Goal: Information Seeking & Learning: Learn about a topic

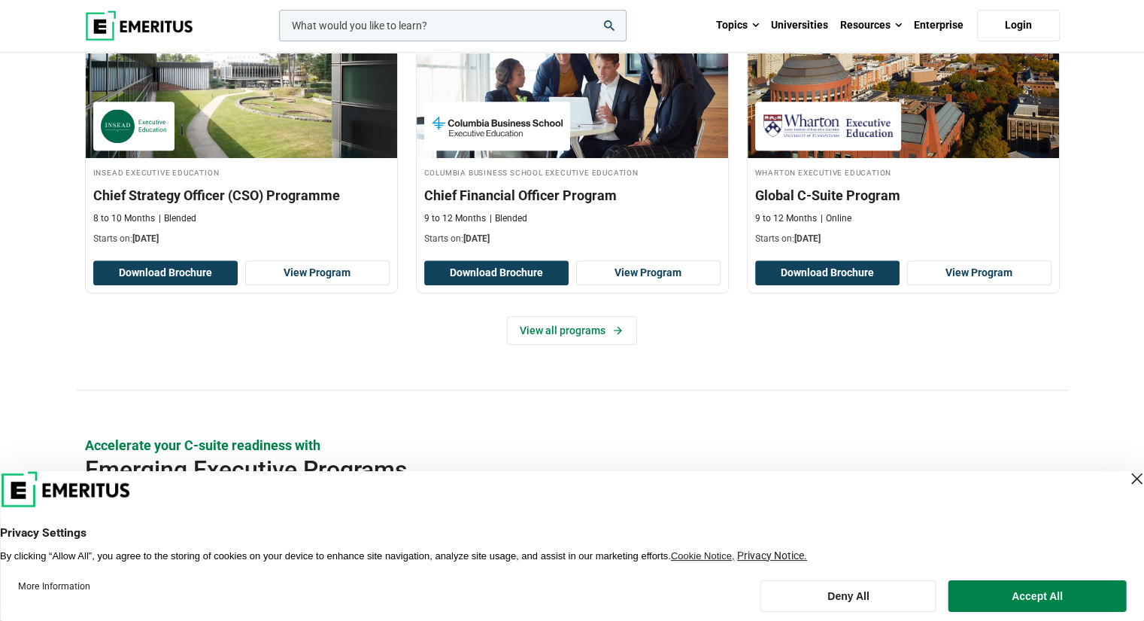
scroll to position [679, 0]
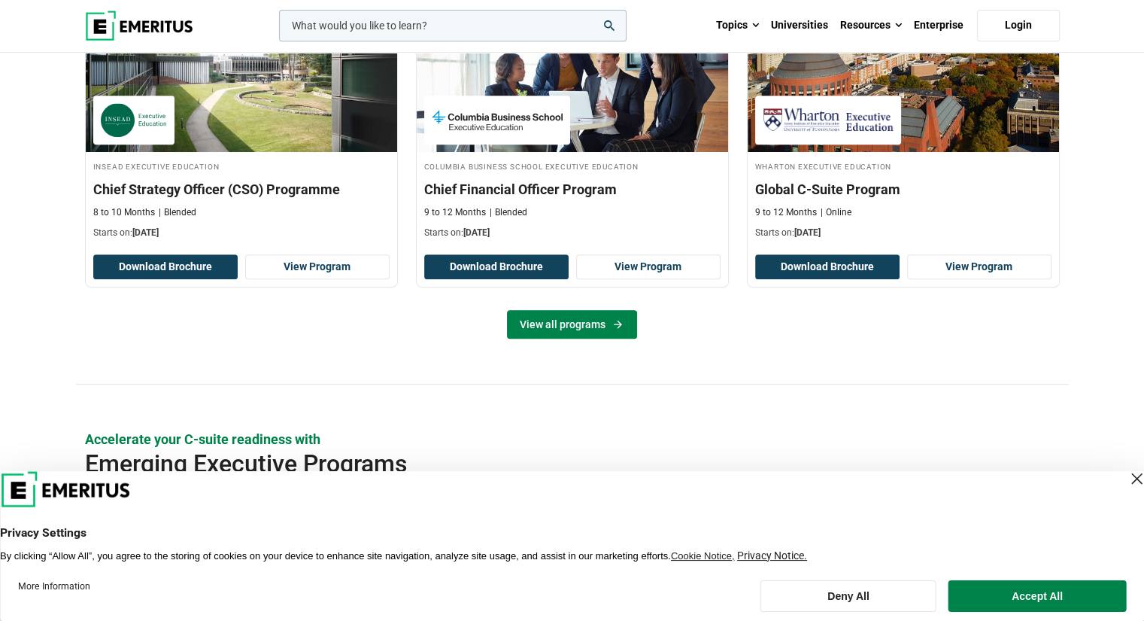
click at [548, 319] on link "View all programs" at bounding box center [572, 324] width 130 height 29
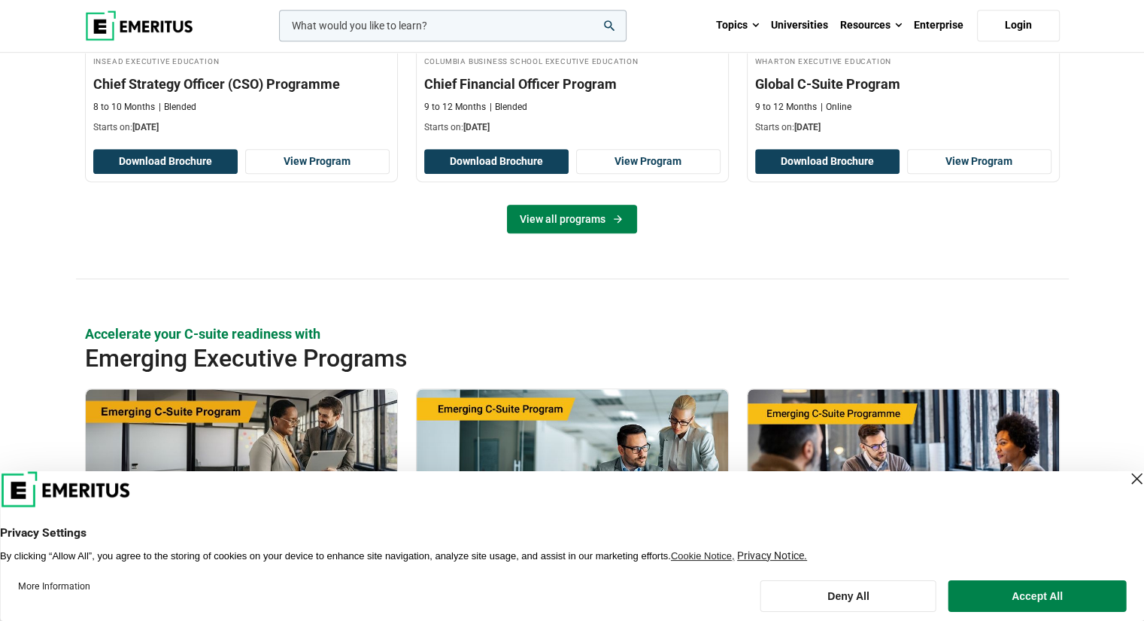
scroll to position [786, 0]
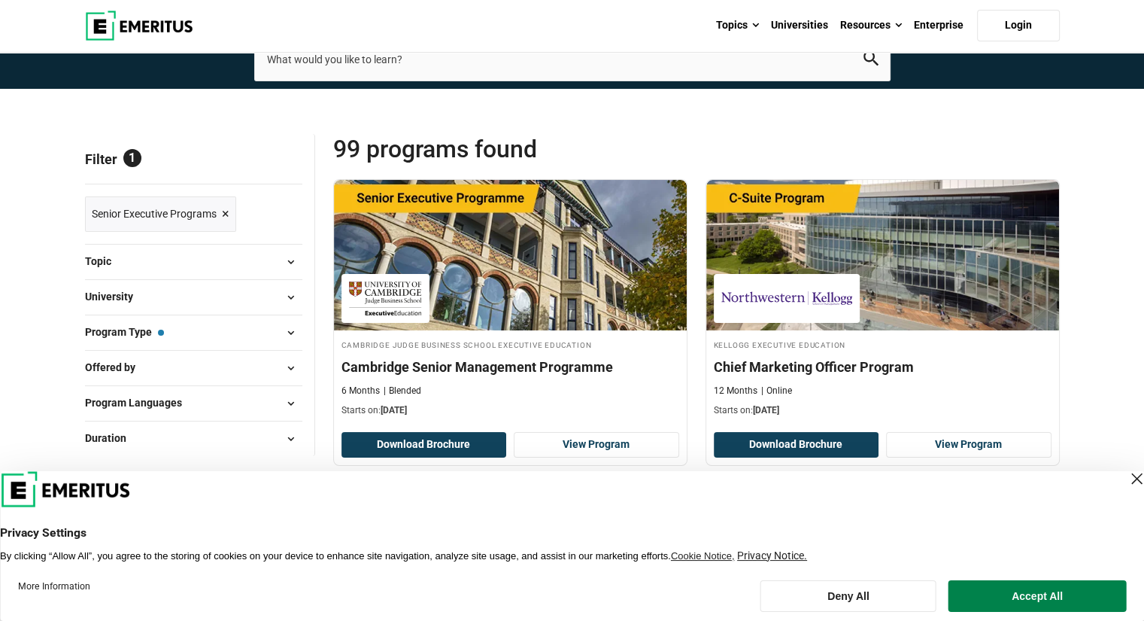
scroll to position [120, 0]
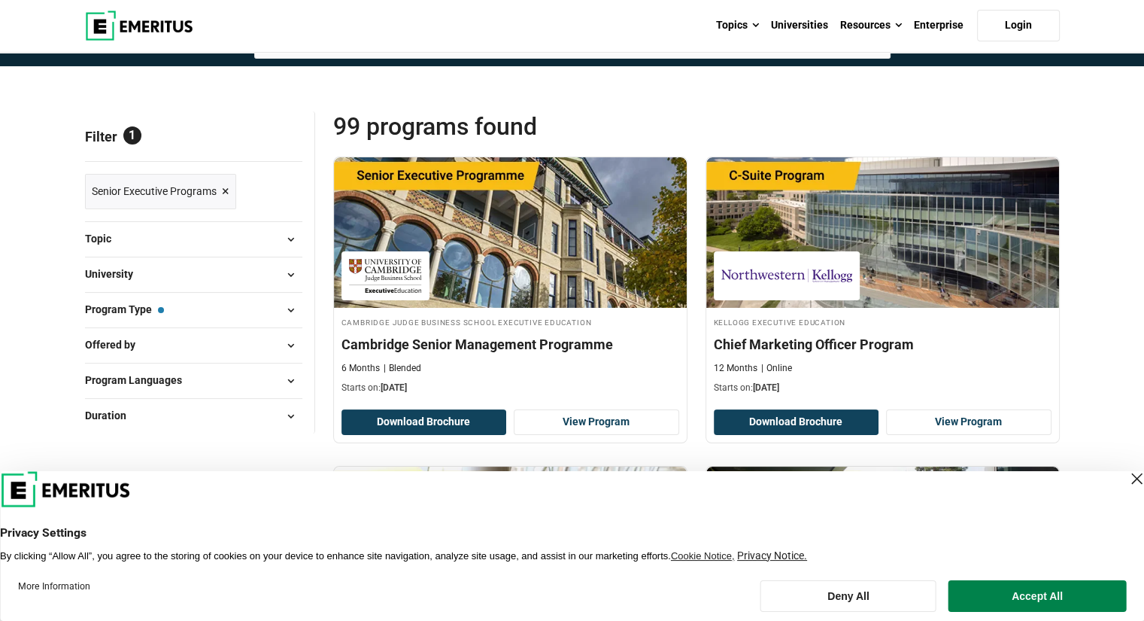
click at [224, 190] on span "×" at bounding box center [226, 192] width 8 height 22
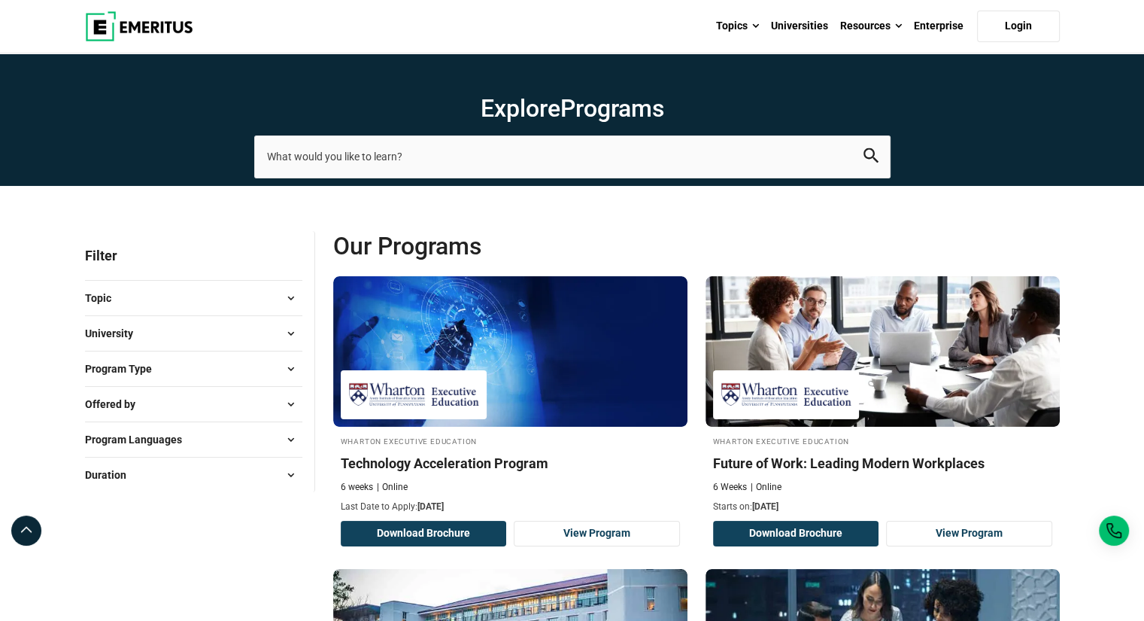
click at [214, 299] on button "Topic" at bounding box center [193, 298] width 217 height 23
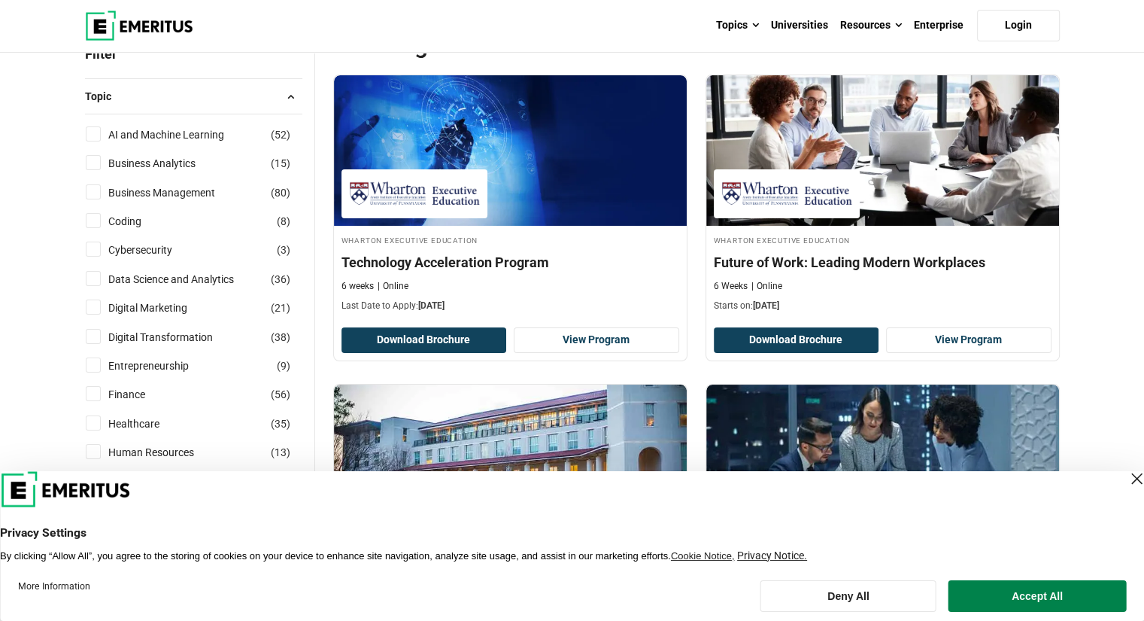
scroll to position [202, 0]
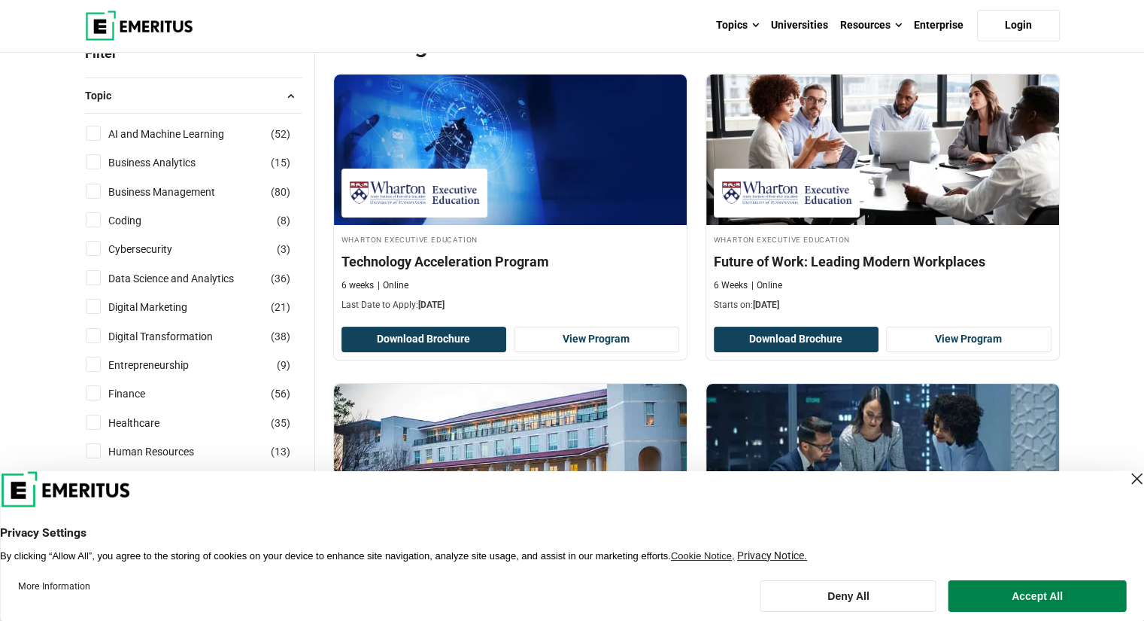
click at [96, 217] on input "Coding ( 8 )" at bounding box center [93, 219] width 15 height 15
checkbox input "true"
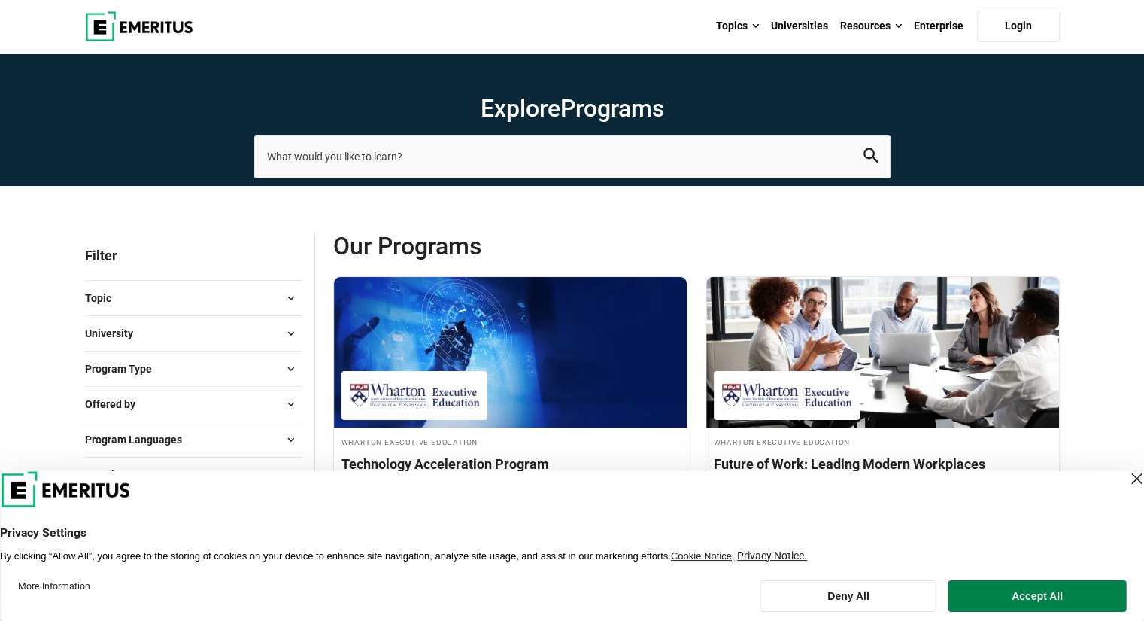
click at [396, 181] on section "Explore Programs leadership marketing project management data science product m…" at bounding box center [572, 119] width 1144 height 132
click at [378, 163] on input "search-page" at bounding box center [572, 156] width 636 height 42
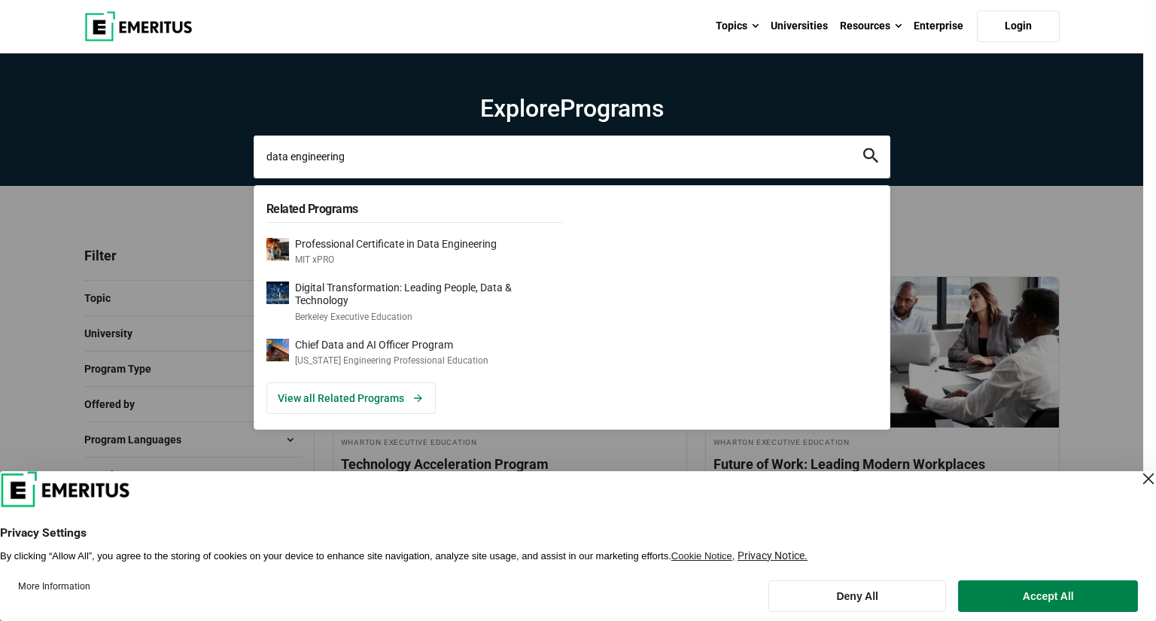
type input "data engineering"
click at [863, 148] on button "search" at bounding box center [870, 156] width 15 height 17
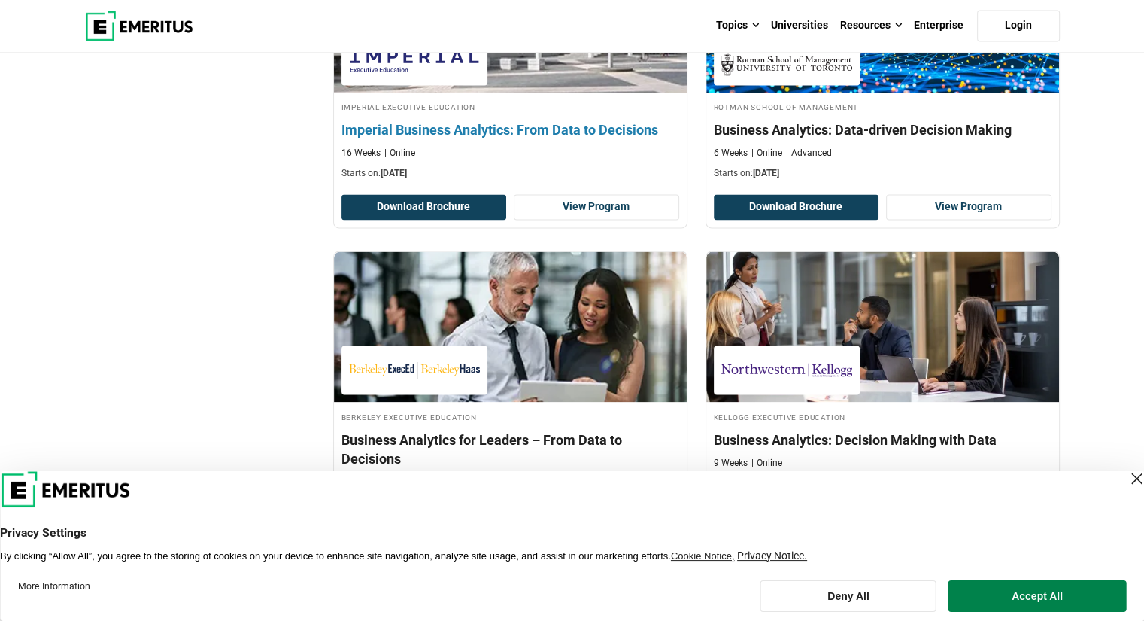
scroll to position [2577, 0]
